Goal: Check status: Check status

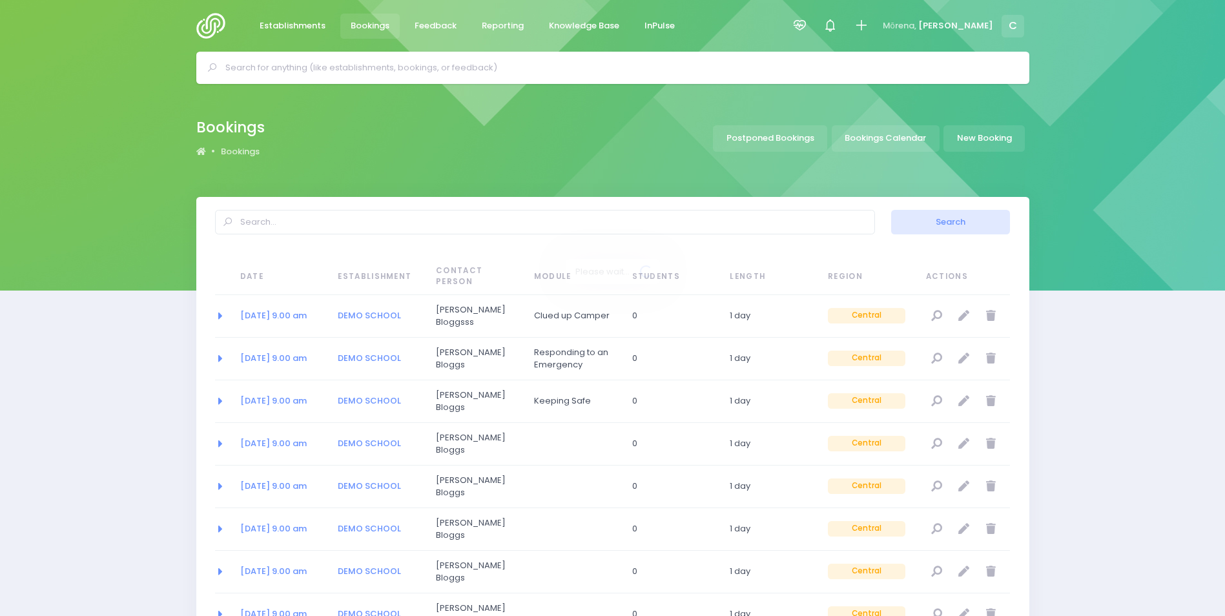
select select "20"
click at [360, 23] on span "Bookings" at bounding box center [370, 25] width 39 height 13
select select "20"
click at [875, 141] on link "Bookings Calendar" at bounding box center [886, 138] width 108 height 26
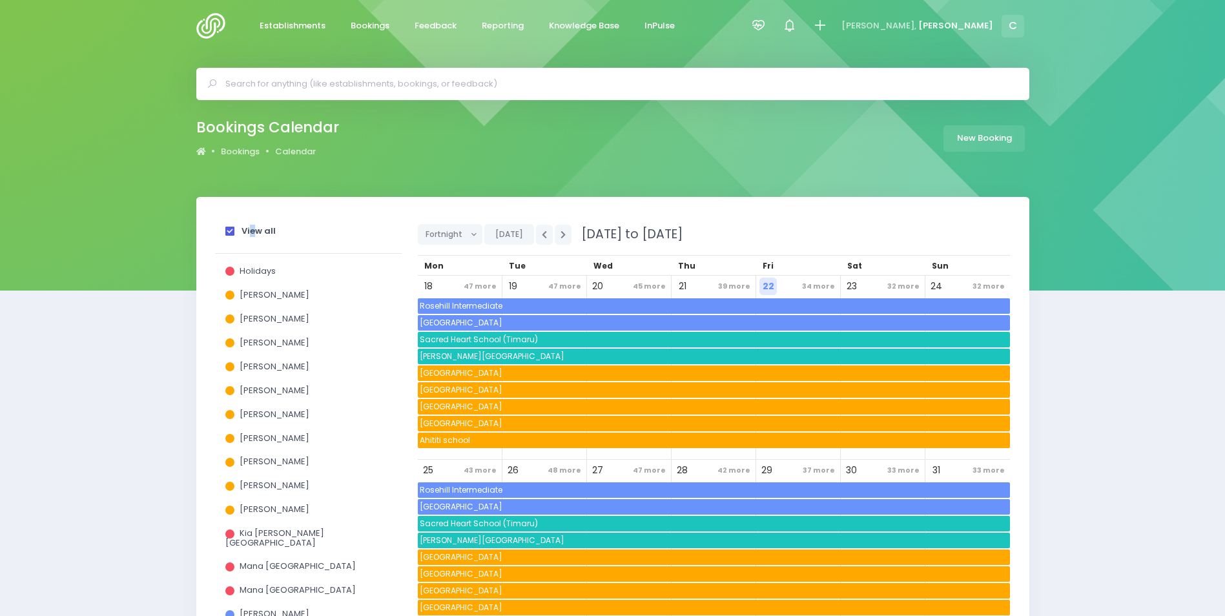
click at [253, 228] on strong "View all" at bounding box center [258, 231] width 34 height 12
drag, startPoint x: 253, startPoint y: 228, endPoint x: 230, endPoint y: 227, distance: 23.3
click at [232, 228] on span at bounding box center [229, 231] width 9 height 9
click at [0, 0] on input "View all" at bounding box center [0, 0] width 0 height 0
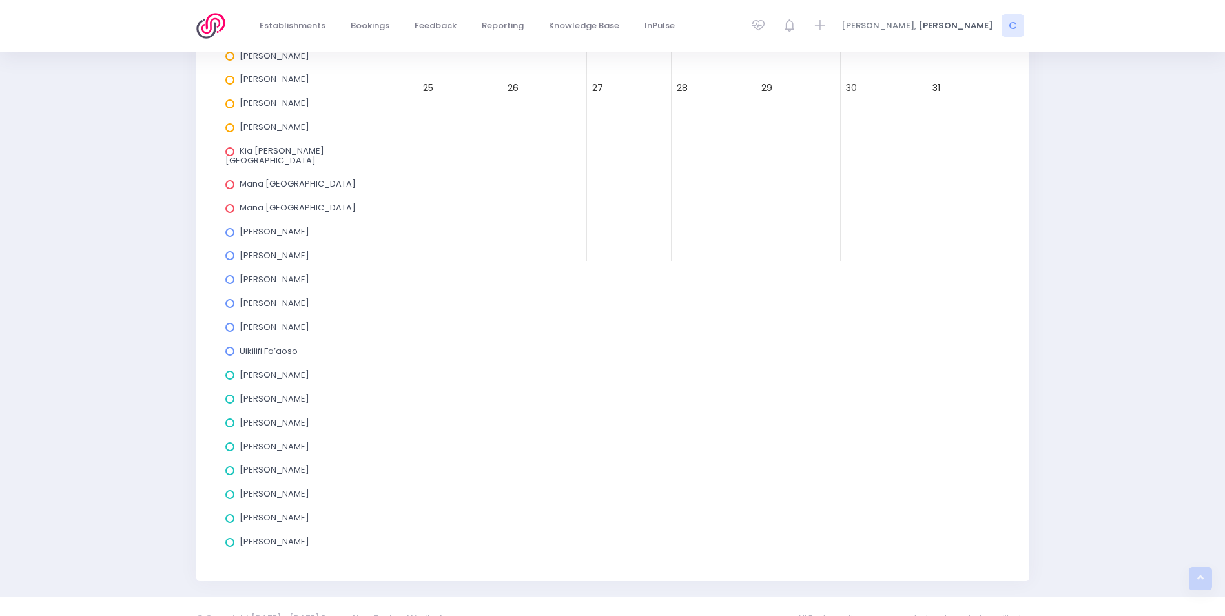
scroll to position [396, 0]
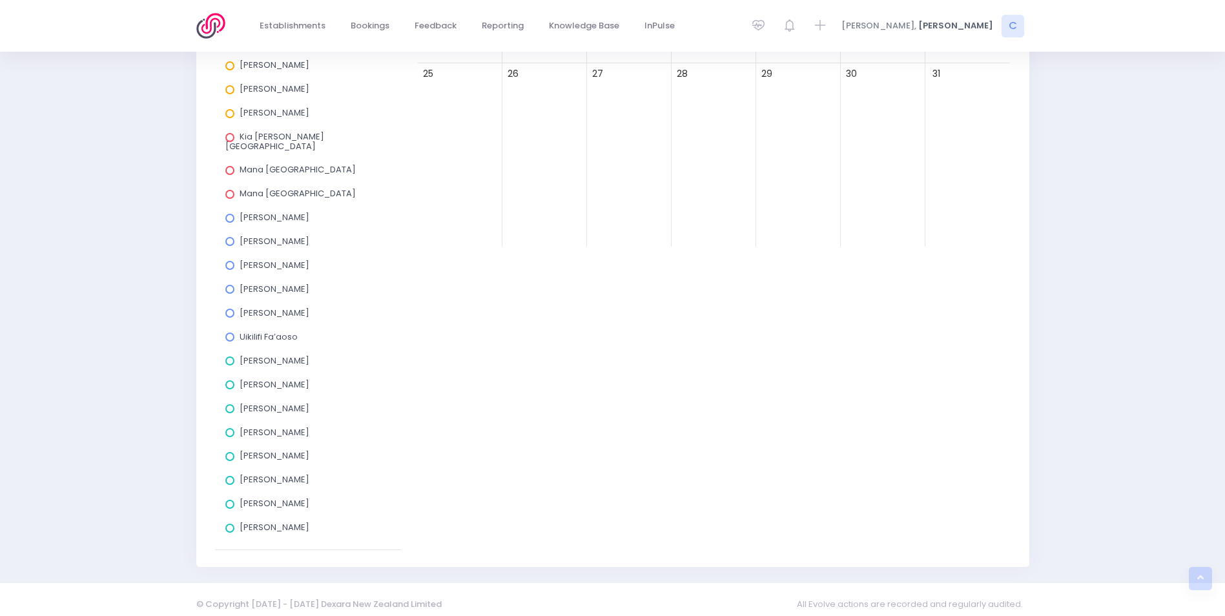
click at [229, 237] on span at bounding box center [229, 241] width 9 height 9
click at [0, 0] on input "Jess Bates" at bounding box center [0, 0] width 0 height 0
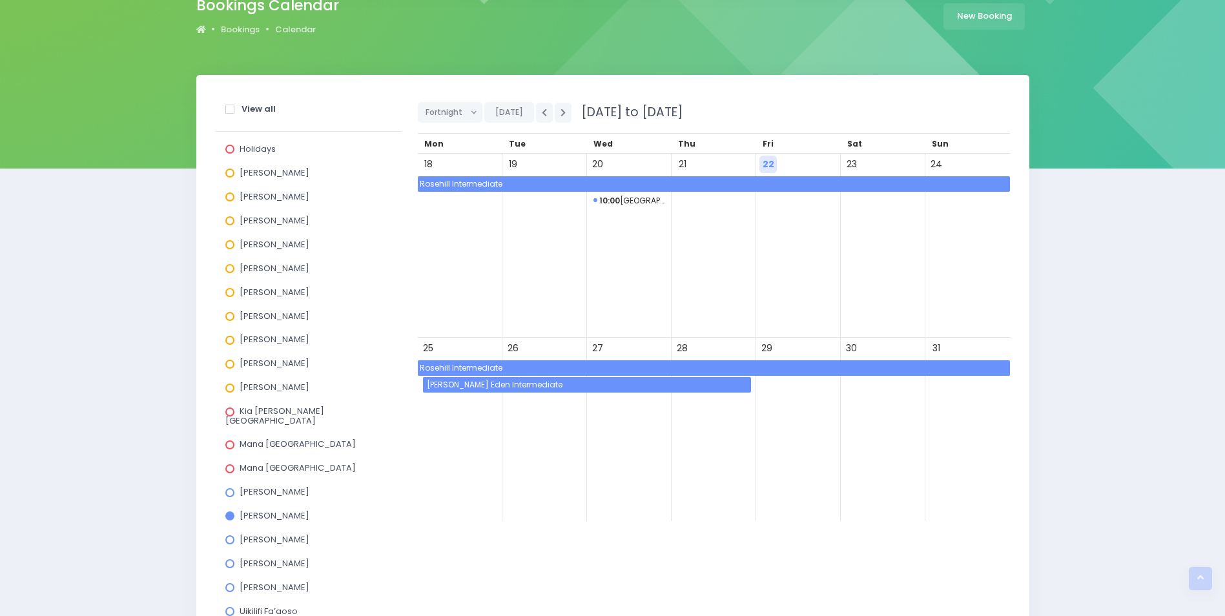
scroll to position [9, 0]
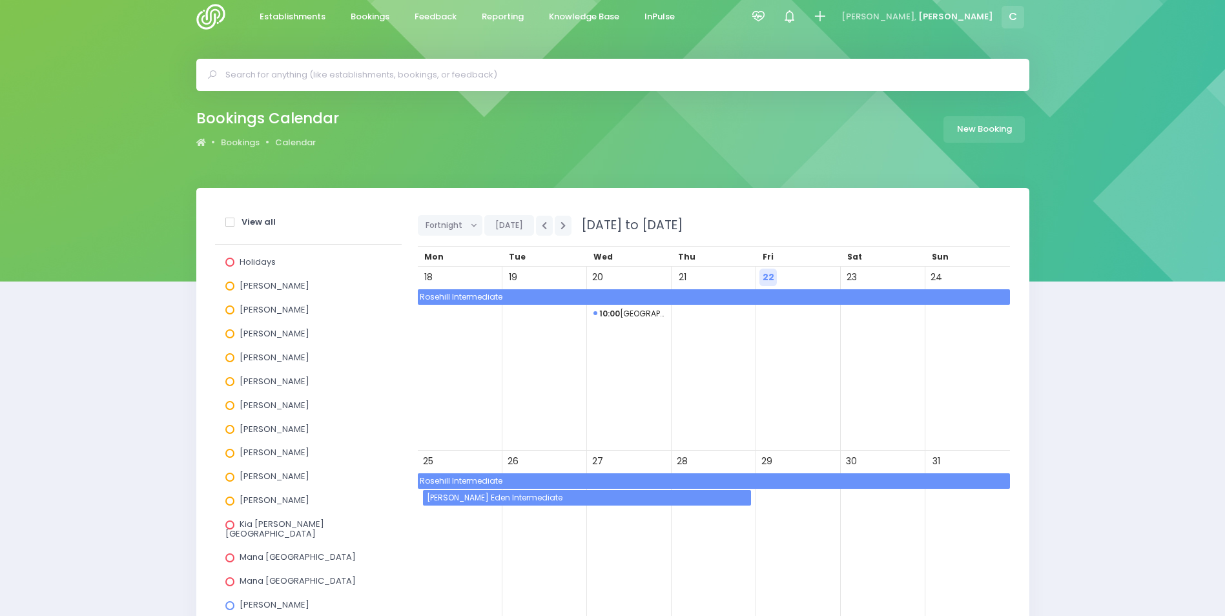
click at [524, 298] on span "Rosehill Intermediate" at bounding box center [714, 296] width 592 height 15
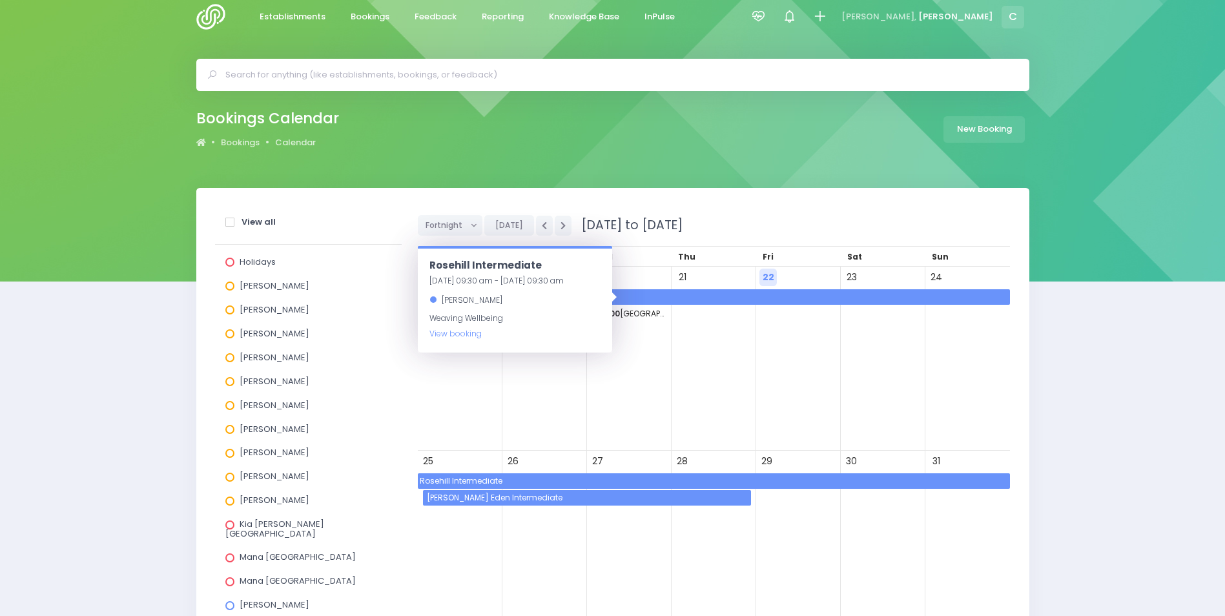
click at [533, 475] on span "Rosehill Intermediate" at bounding box center [714, 480] width 592 height 15
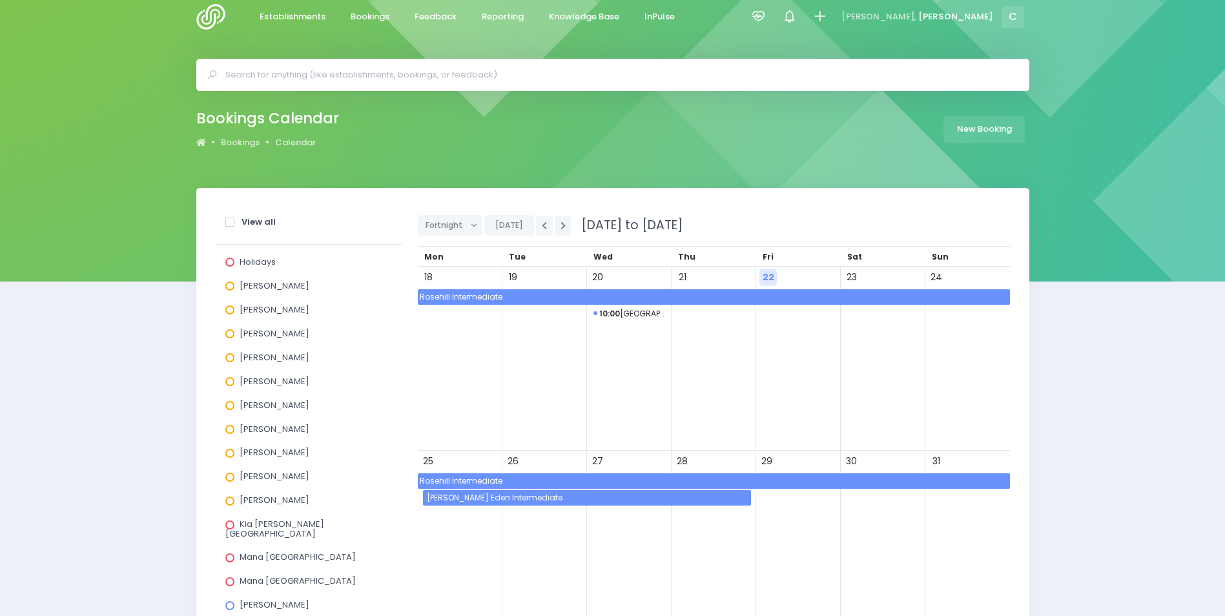
click at [634, 498] on span "Glen Eden Intermediate" at bounding box center [588, 497] width 326 height 15
drag, startPoint x: 807, startPoint y: 390, endPoint x: 753, endPoint y: 354, distance: 64.6
click at [806, 389] on div "22" at bounding box center [798, 359] width 85 height 184
click at [455, 478] on span "Rosehill Intermediate" at bounding box center [714, 480] width 592 height 15
click at [662, 496] on span "Glen Eden Intermediate" at bounding box center [588, 497] width 326 height 15
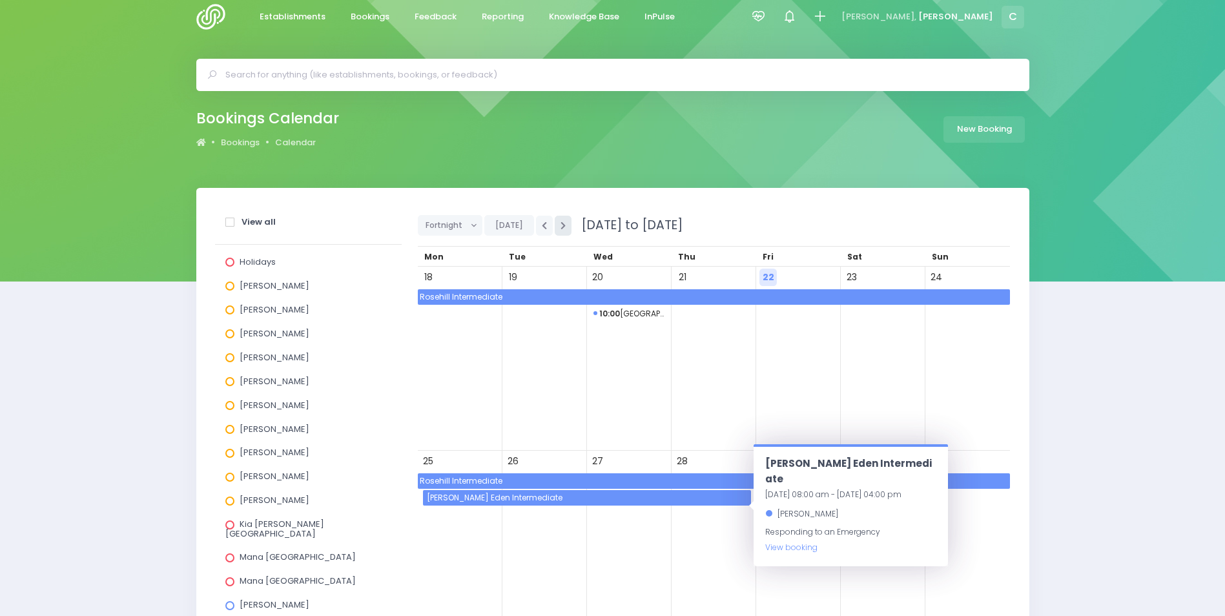
click at [567, 225] on button "button" at bounding box center [563, 226] width 17 height 20
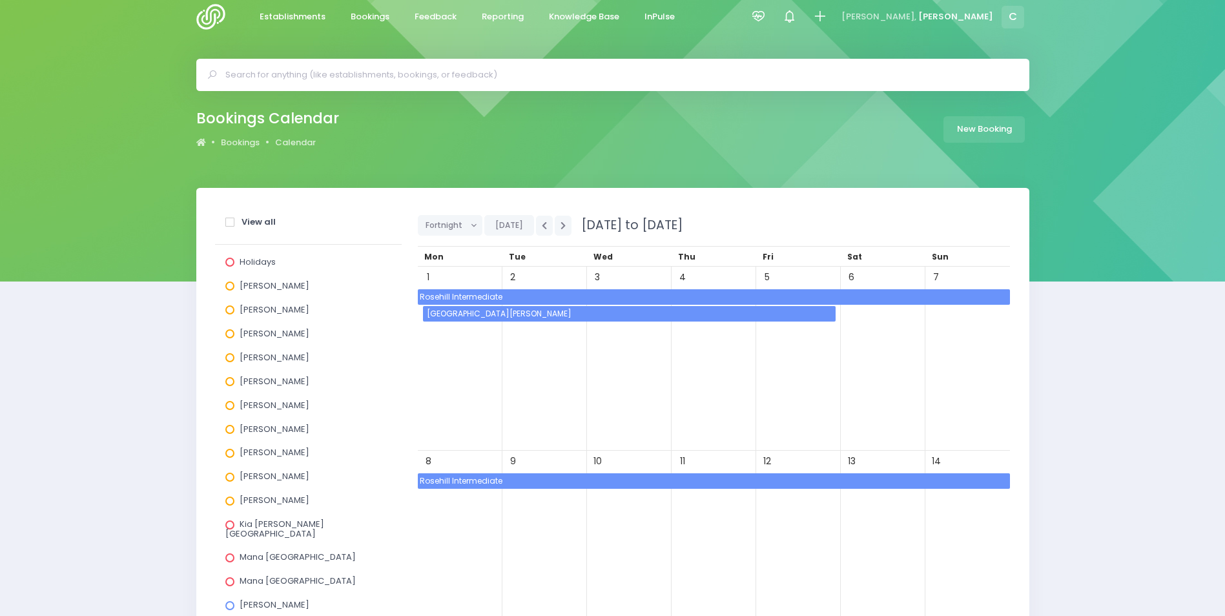
click at [575, 319] on span "Pt Chevalier School" at bounding box center [630, 313] width 411 height 15
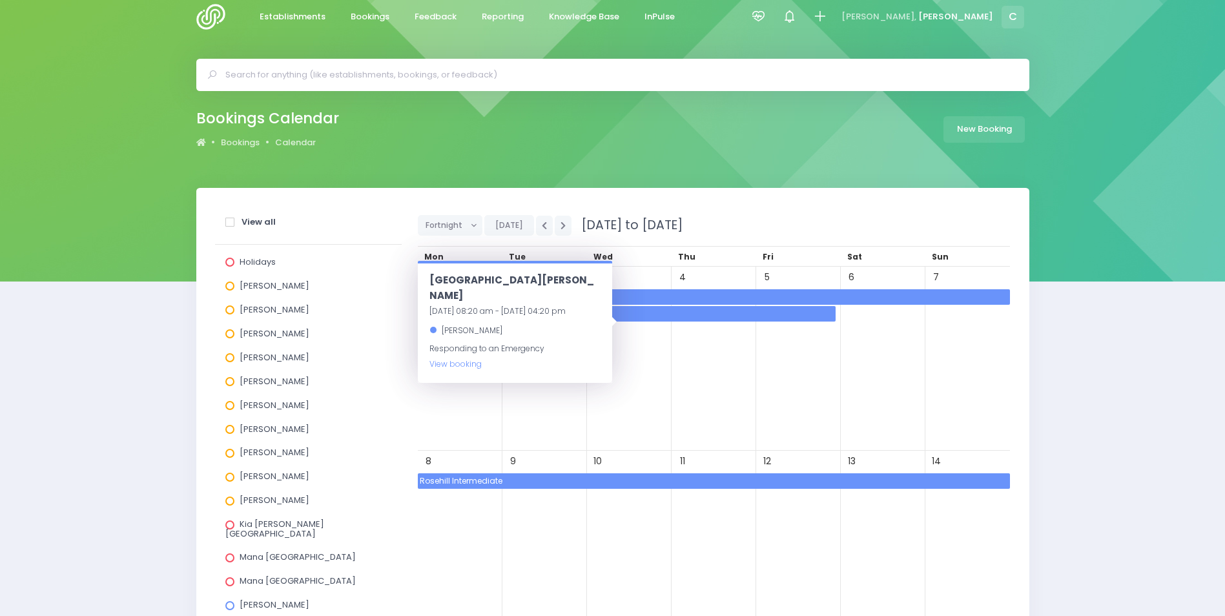
click at [657, 294] on span "Rosehill Intermediate" at bounding box center [714, 296] width 592 height 15
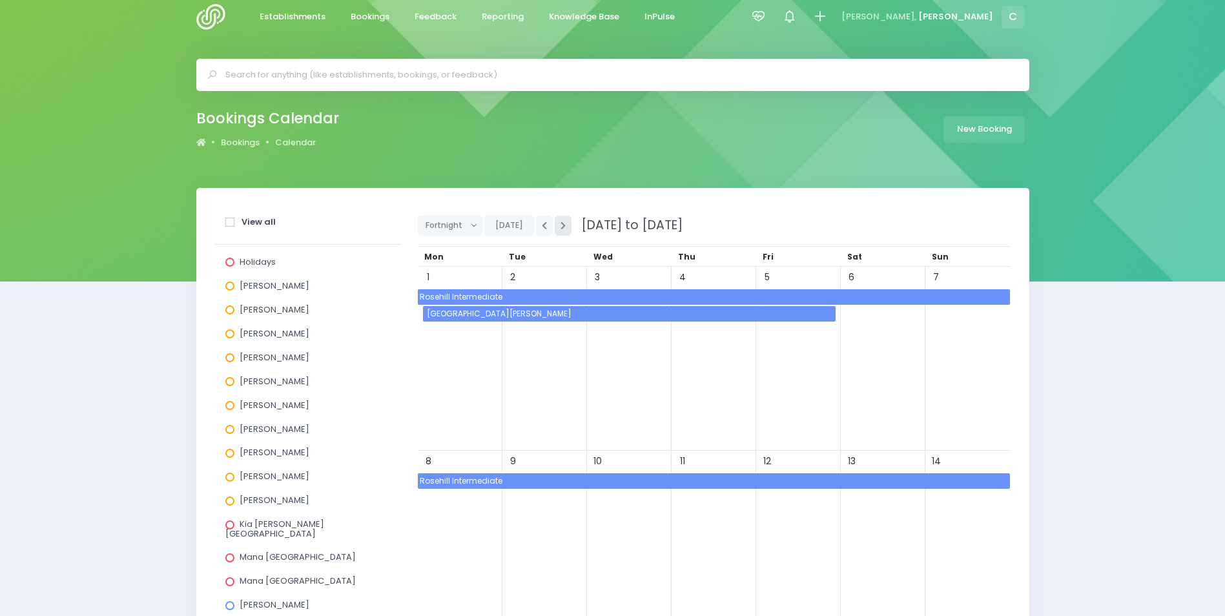
click at [562, 225] on icon "button" at bounding box center [562, 225] width 5 height 8
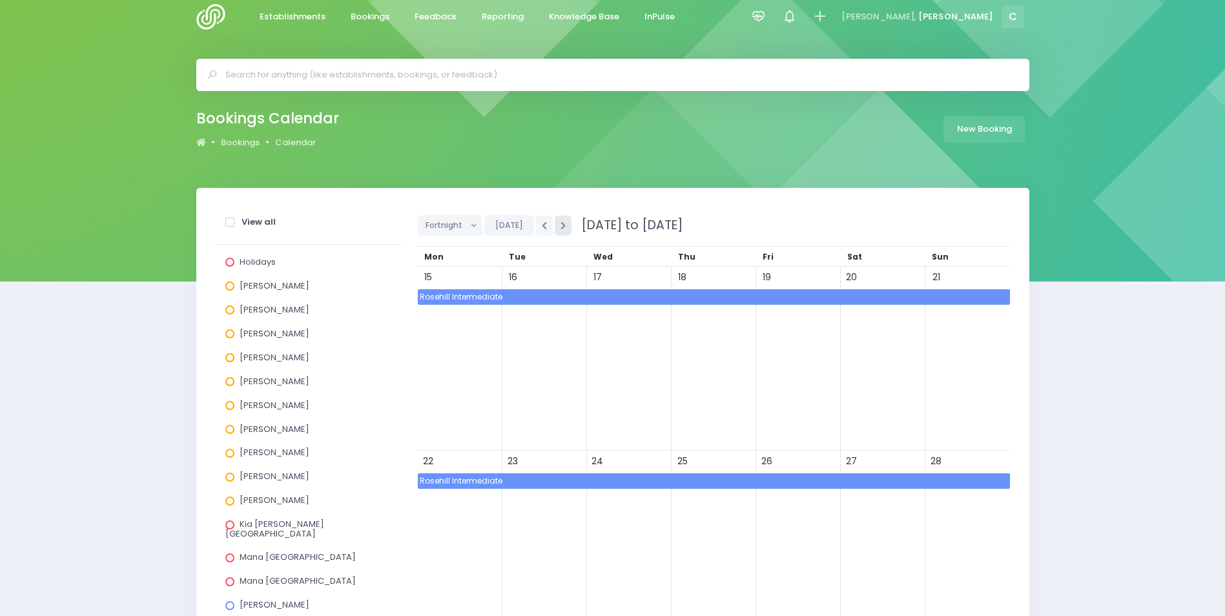
click at [562, 225] on icon "button" at bounding box center [562, 225] width 5 height 8
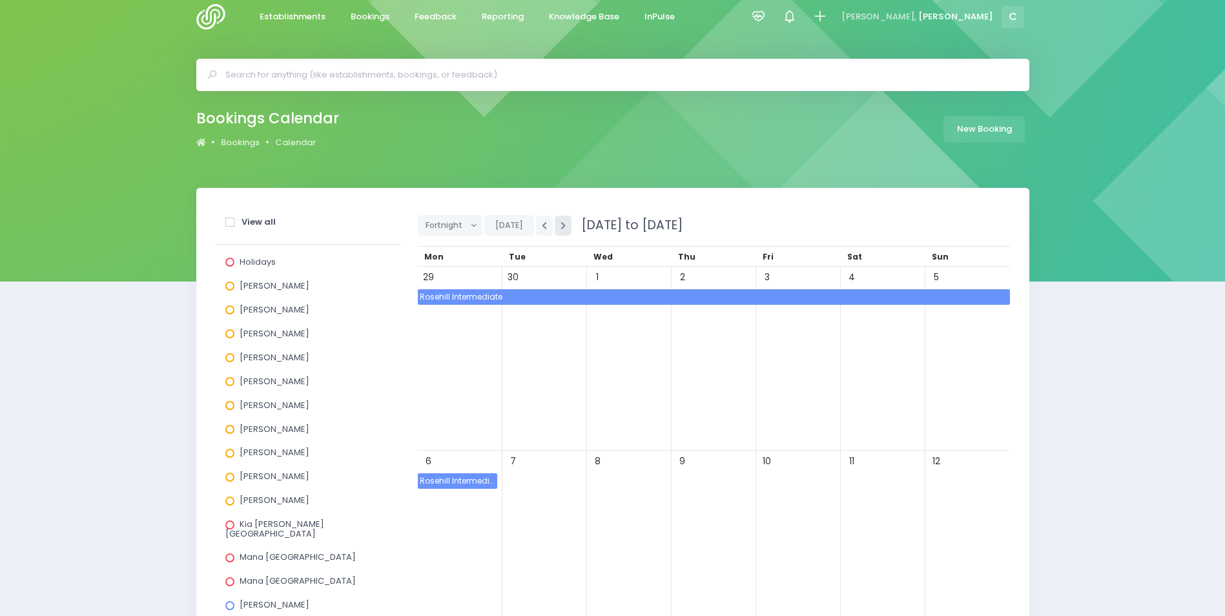
click at [562, 225] on icon "button" at bounding box center [562, 225] width 5 height 8
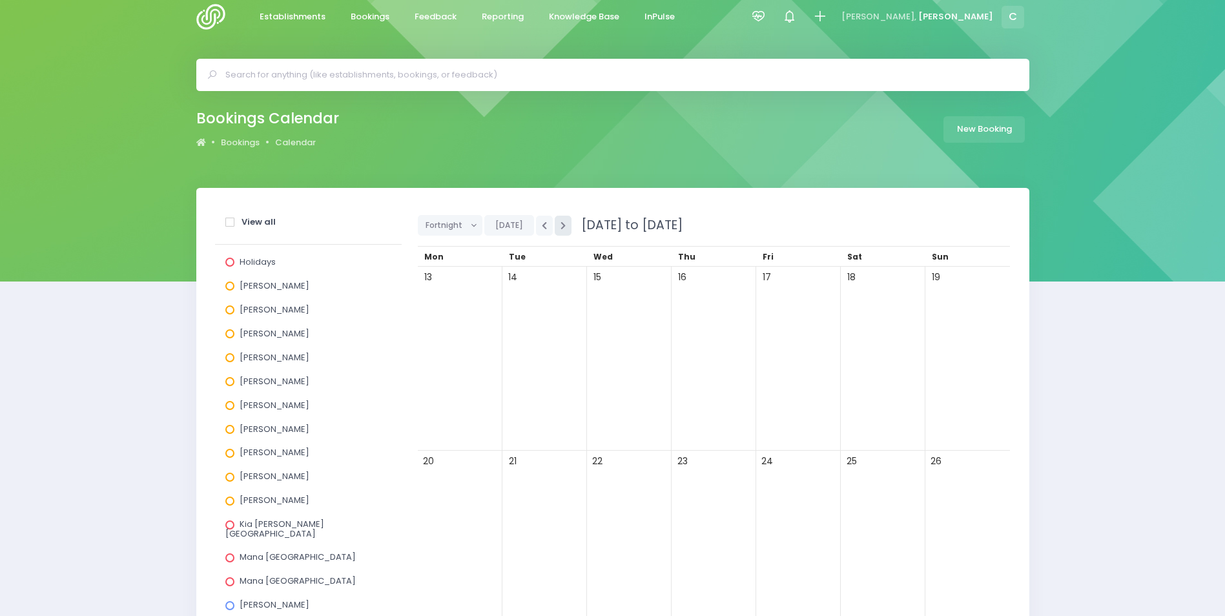
click at [562, 225] on icon "button" at bounding box center [562, 225] width 5 height 8
click at [542, 225] on icon "button" at bounding box center [544, 225] width 5 height 8
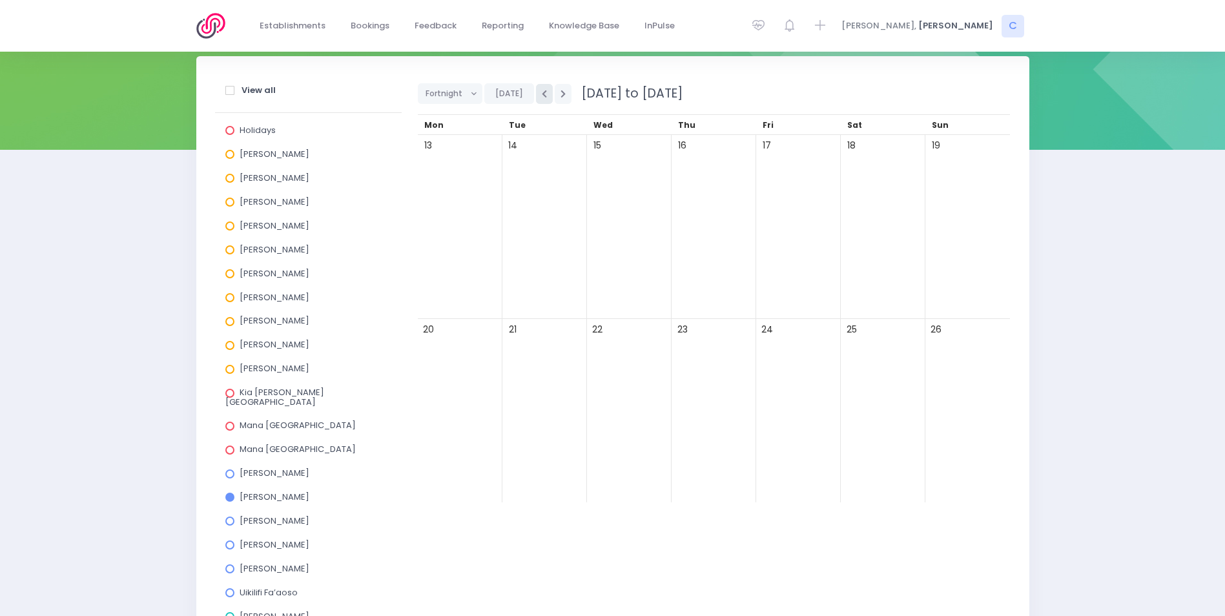
scroll to position [267, 0]
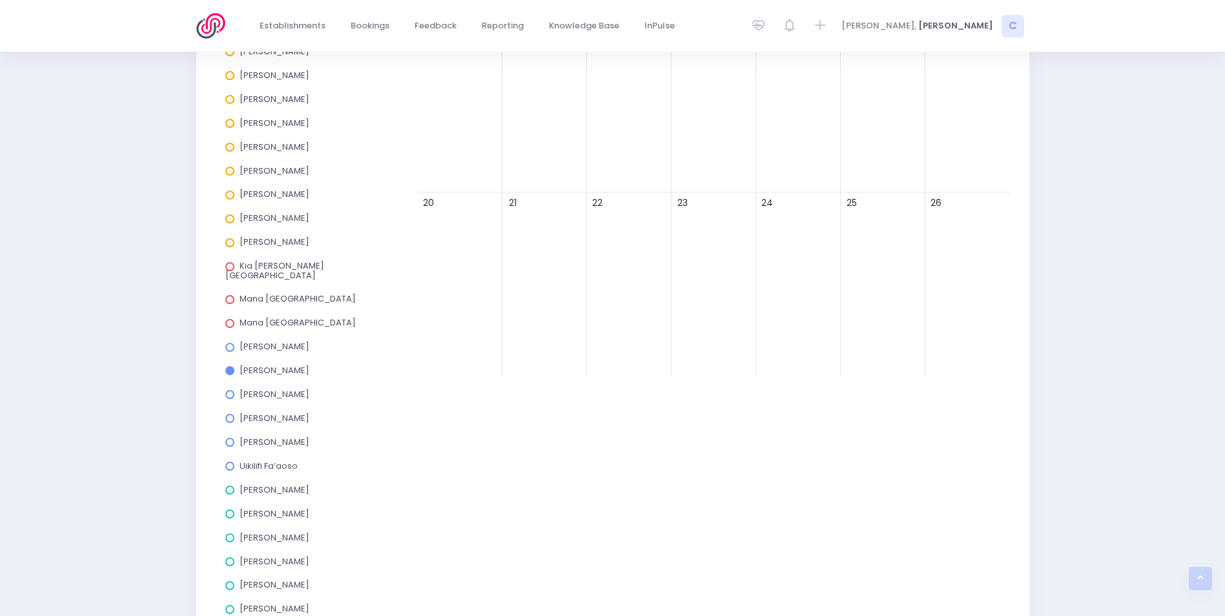
click at [229, 366] on span at bounding box center [229, 370] width 9 height 9
click at [0, 0] on input "Jess Bates" at bounding box center [0, 0] width 0 height 0
click at [229, 414] on span at bounding box center [229, 418] width 9 height 9
click at [0, 0] on input "[PERSON_NAME]" at bounding box center [0, 0] width 0 height 0
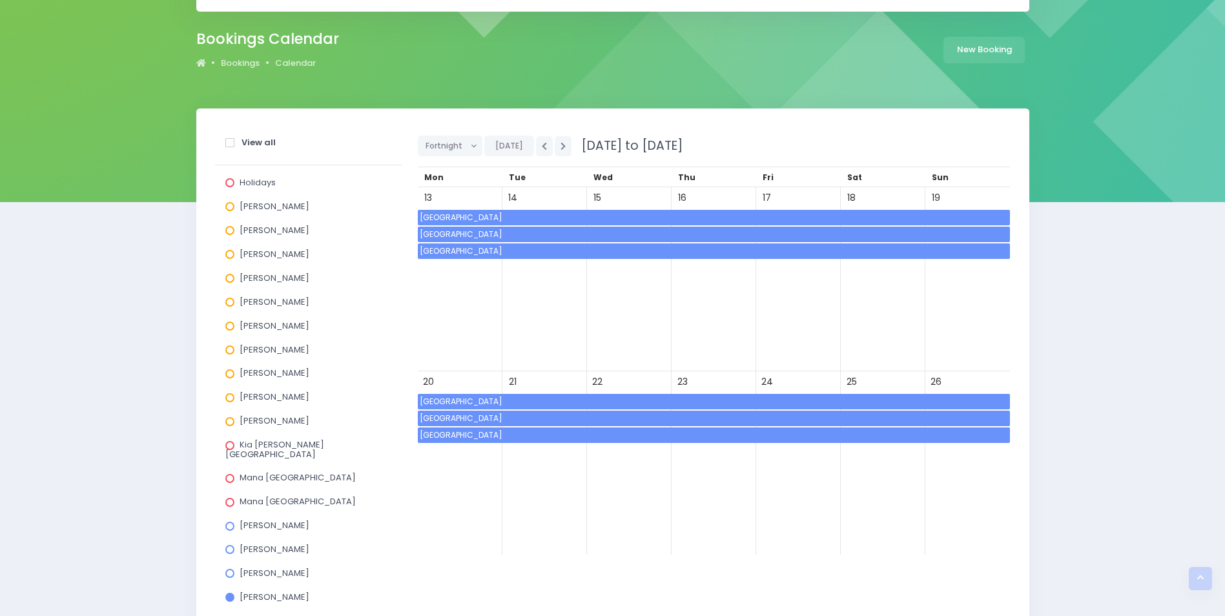
scroll to position [74, 0]
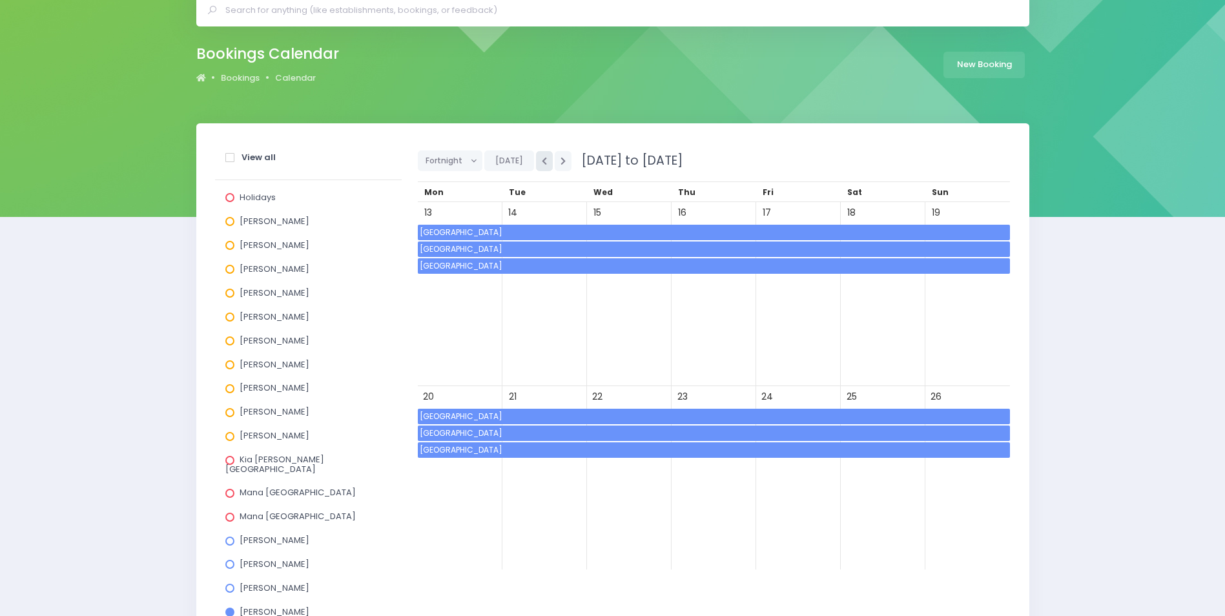
click at [537, 160] on button "button" at bounding box center [544, 161] width 17 height 20
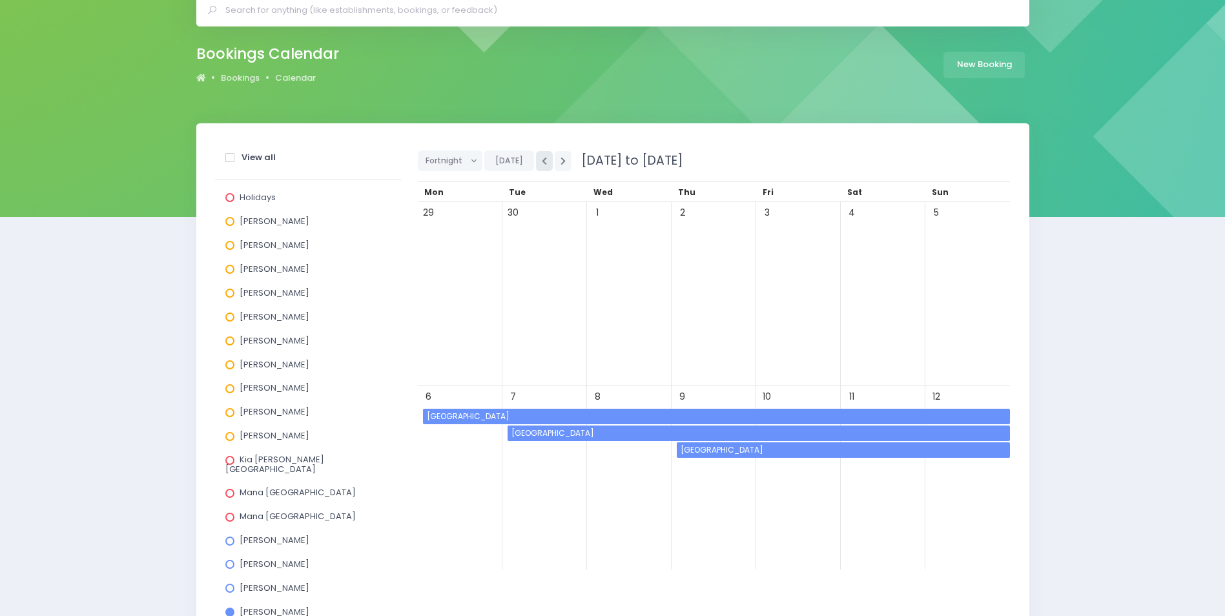
click at [537, 159] on button "button" at bounding box center [544, 161] width 17 height 20
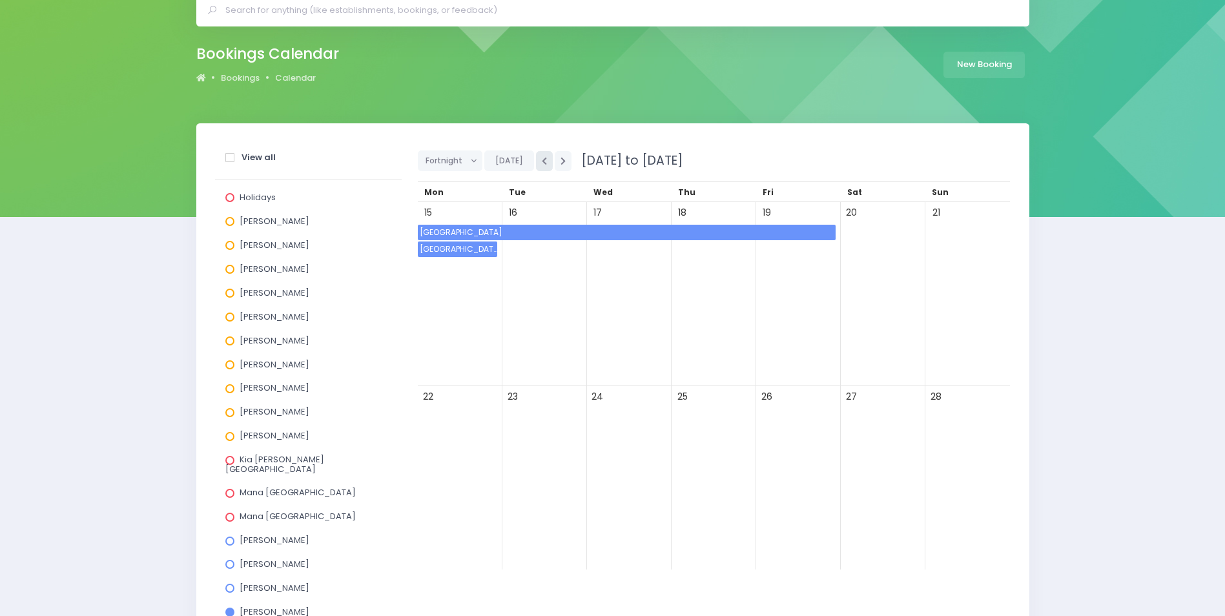
click at [537, 159] on button "button" at bounding box center [544, 161] width 17 height 20
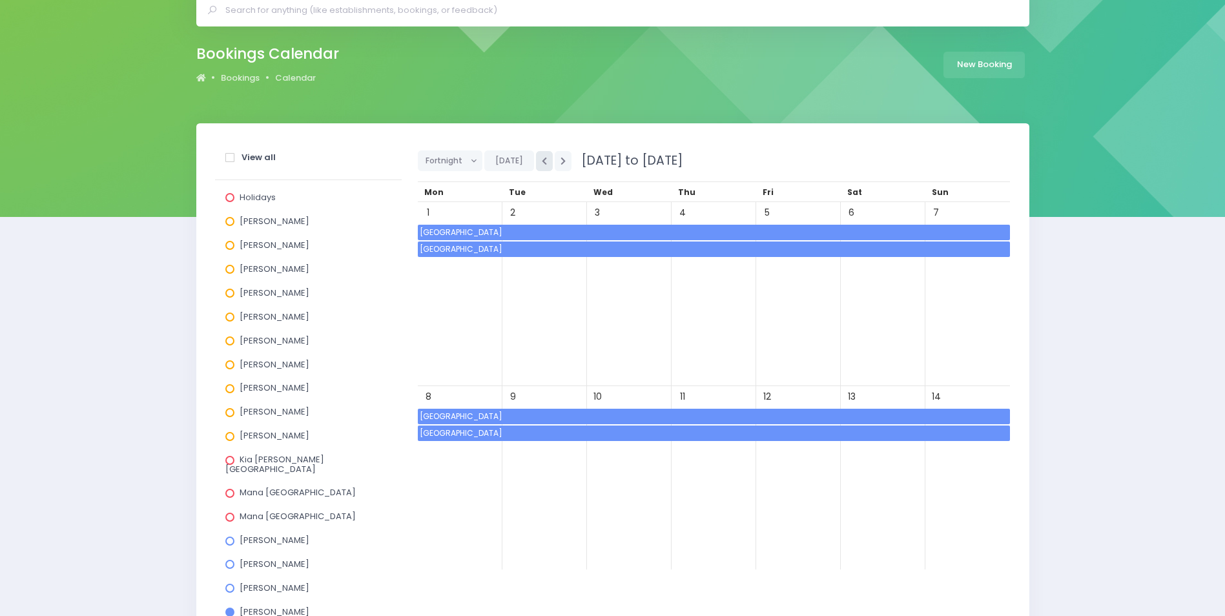
click at [537, 159] on button "button" at bounding box center [544, 161] width 17 height 20
click at [538, 159] on button "button" at bounding box center [544, 161] width 17 height 20
click at [542, 158] on icon "button" at bounding box center [544, 161] width 5 height 8
click at [559, 230] on span "Everglade School" at bounding box center [714, 232] width 592 height 15
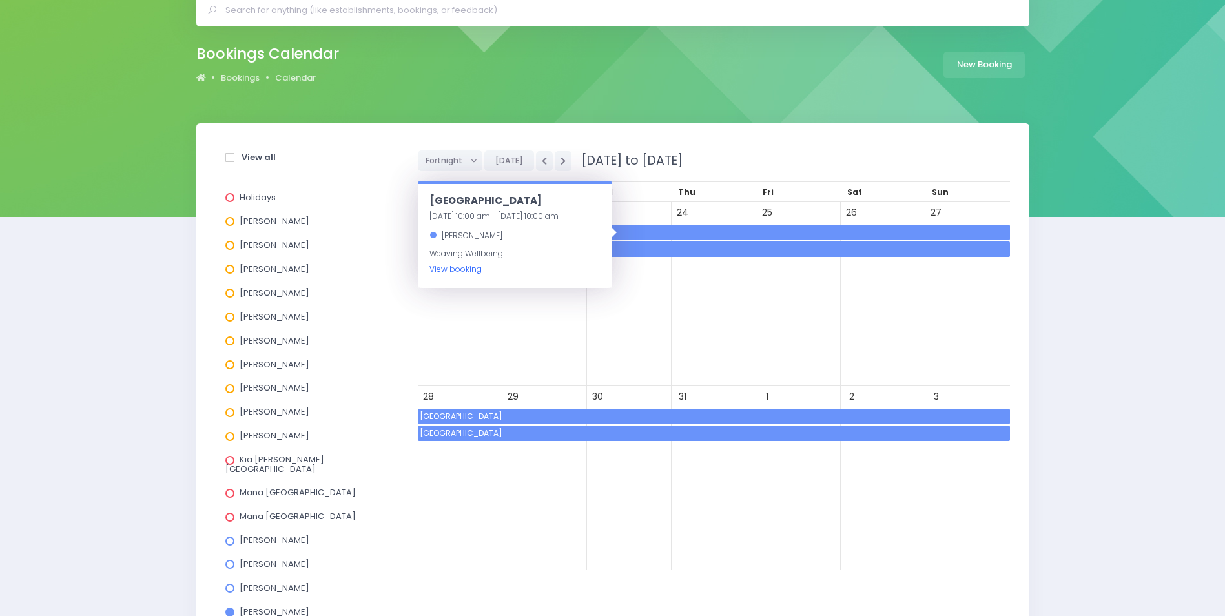
click at [436, 266] on link "View booking" at bounding box center [455, 268] width 52 height 11
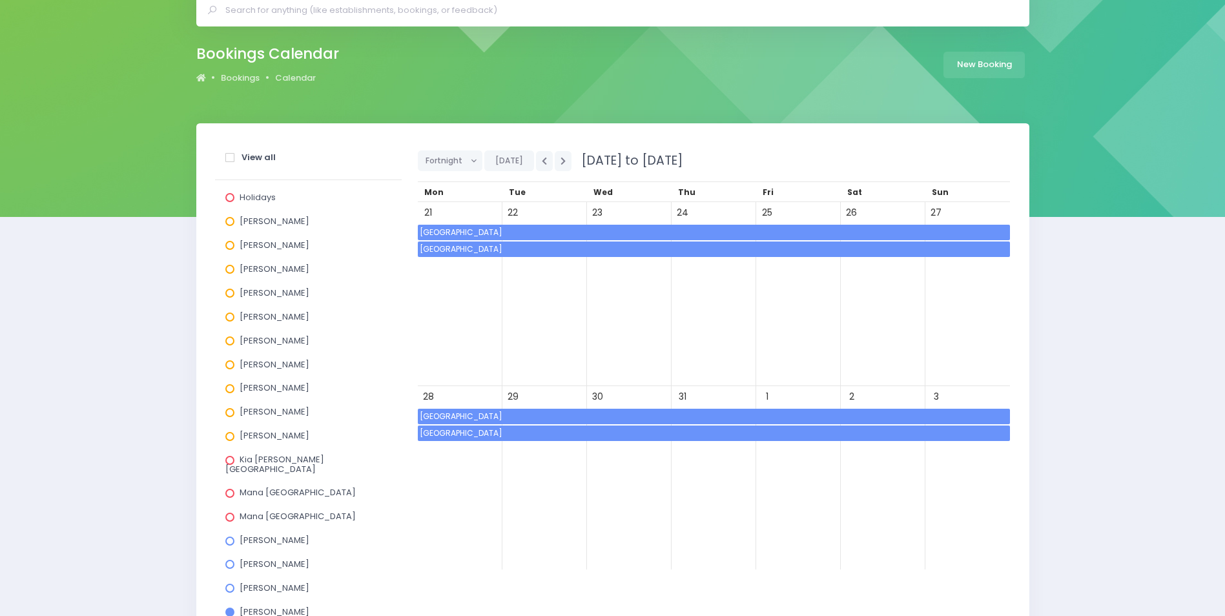
click at [520, 430] on span "[GEOGRAPHIC_DATA]" at bounding box center [714, 432] width 592 height 15
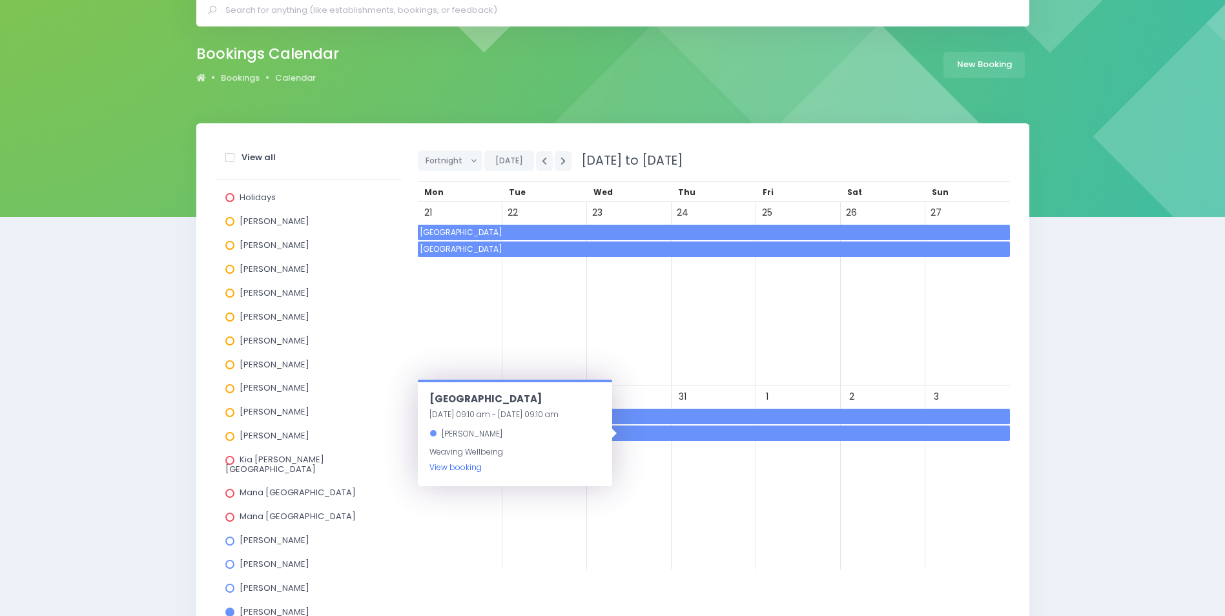
click at [445, 469] on link "View booking" at bounding box center [455, 467] width 52 height 11
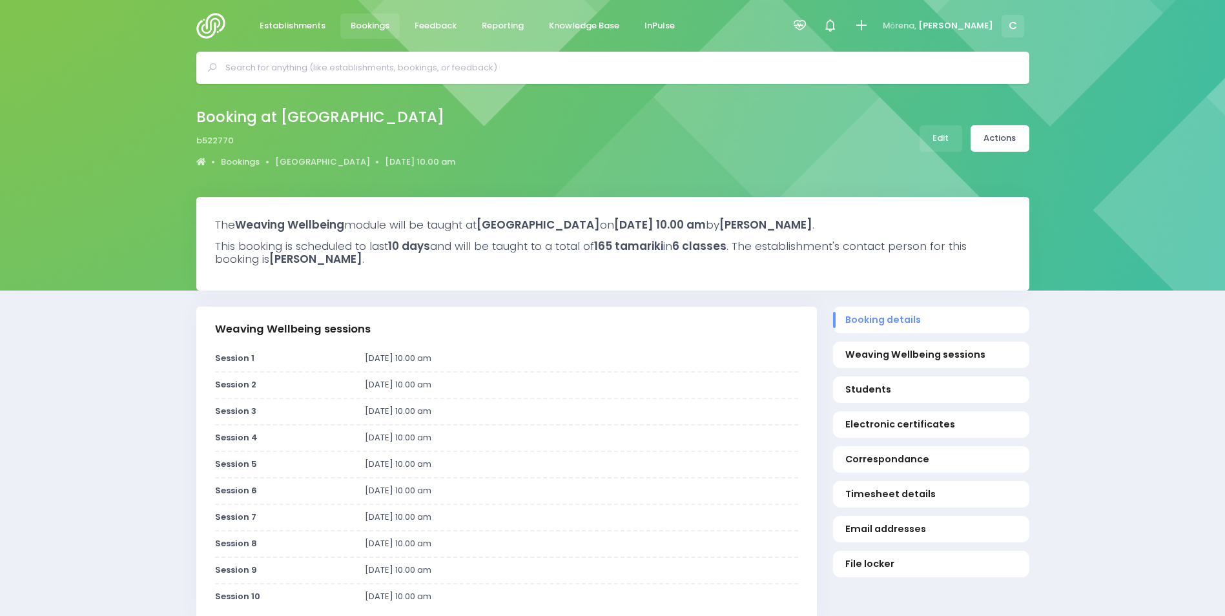
select select "5"
click at [532, 159] on div "Booking at Everglade School b522770 Bookings Everglade School 17 July 2025 10.0…" at bounding box center [612, 139] width 865 height 68
select select "5"
click at [1174, 191] on div "Booking at [GEOGRAPHIC_DATA] b522839 Bookings [GEOGRAPHIC_DATA] [DATE] 9.10 am" at bounding box center [612, 140] width 1225 height 113
